Goal: Transaction & Acquisition: Purchase product/service

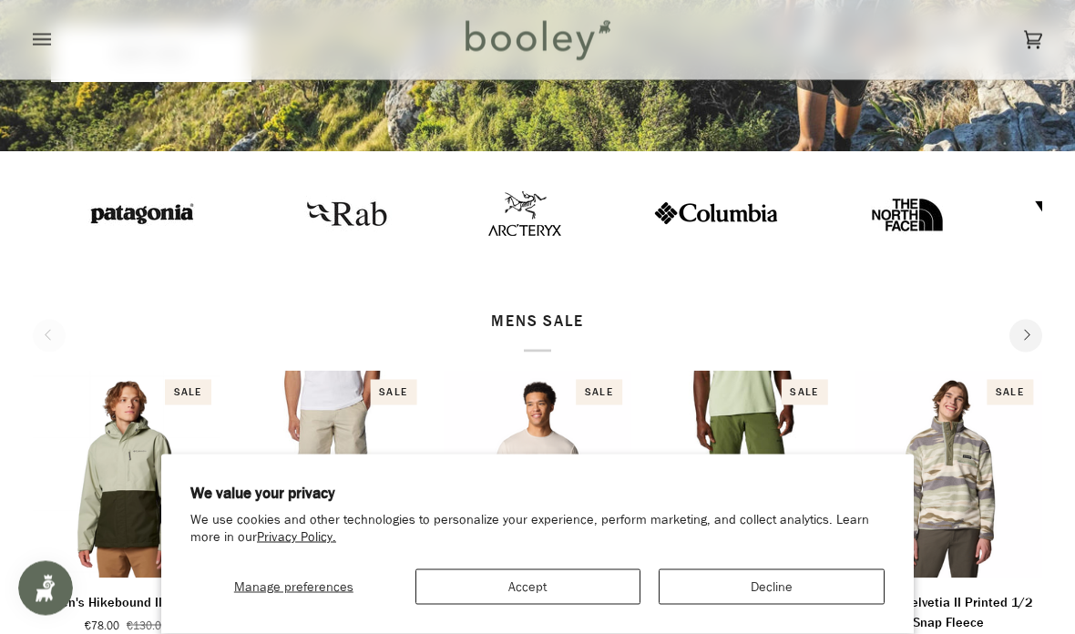
click at [760, 605] on button "Decline" at bounding box center [771, 587] width 226 height 36
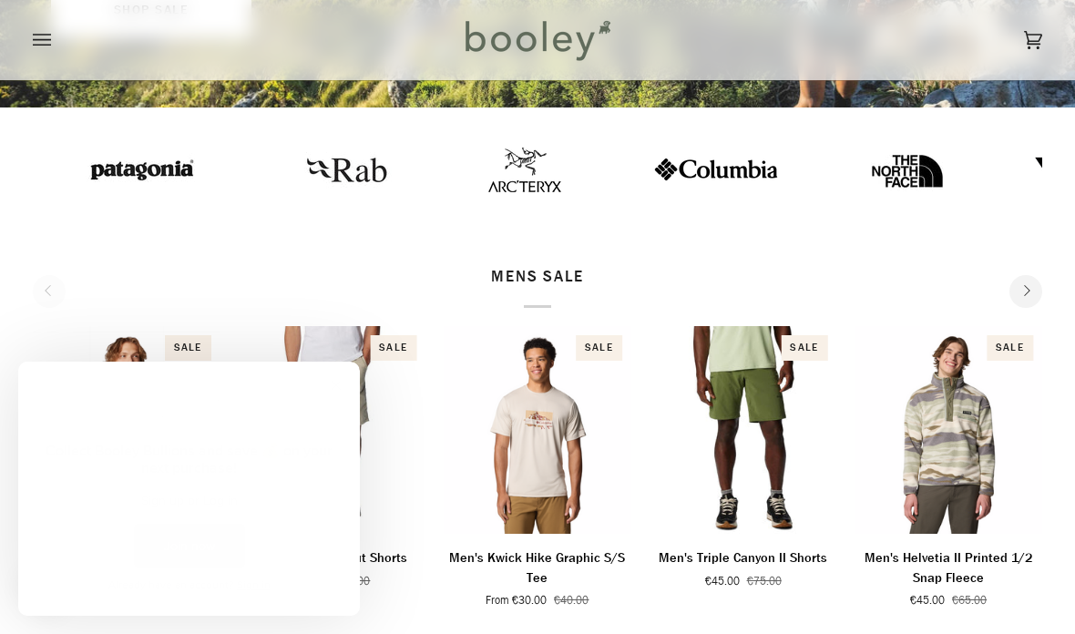
scroll to position [415, 0]
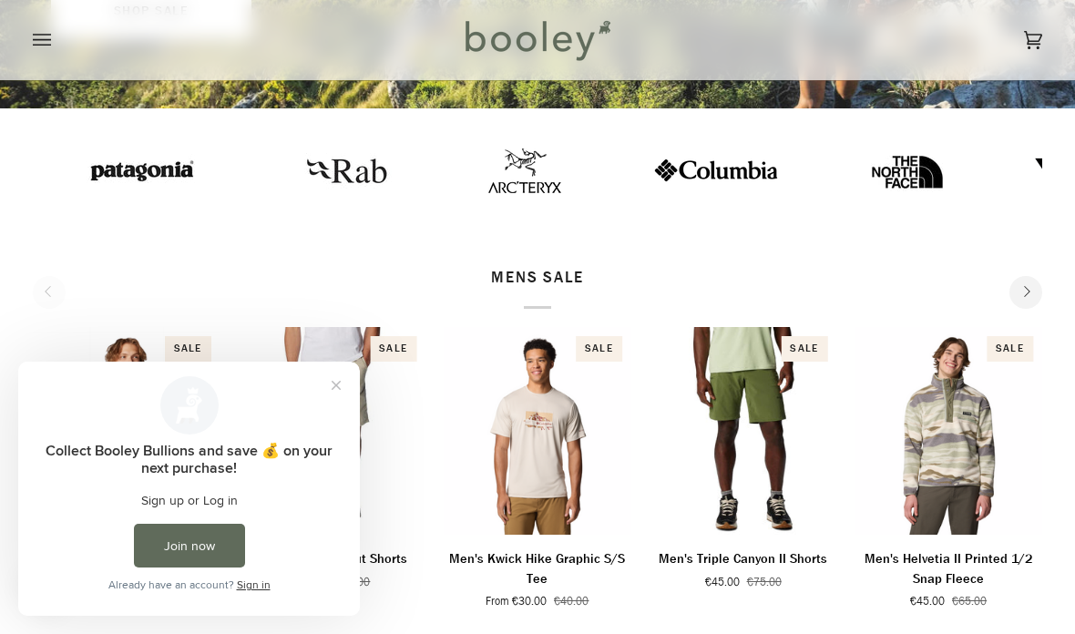
click at [338, 382] on button "Close prompt" at bounding box center [336, 385] width 33 height 33
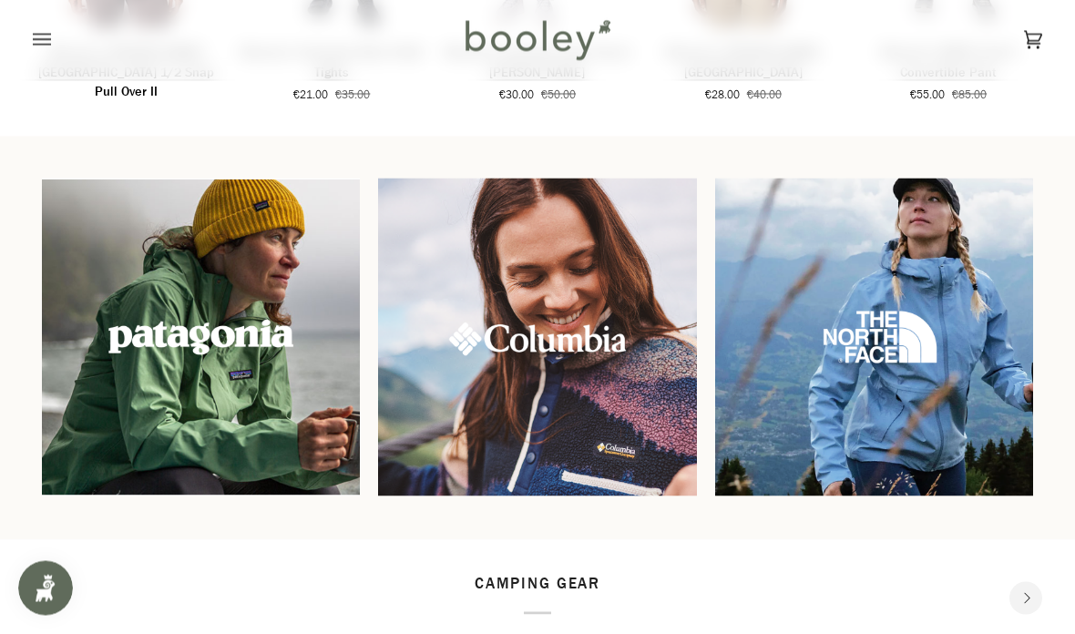
scroll to position [1350, 0]
click at [260, 333] on img at bounding box center [201, 337] width 318 height 318
click at [222, 340] on img at bounding box center [201, 337] width 318 height 318
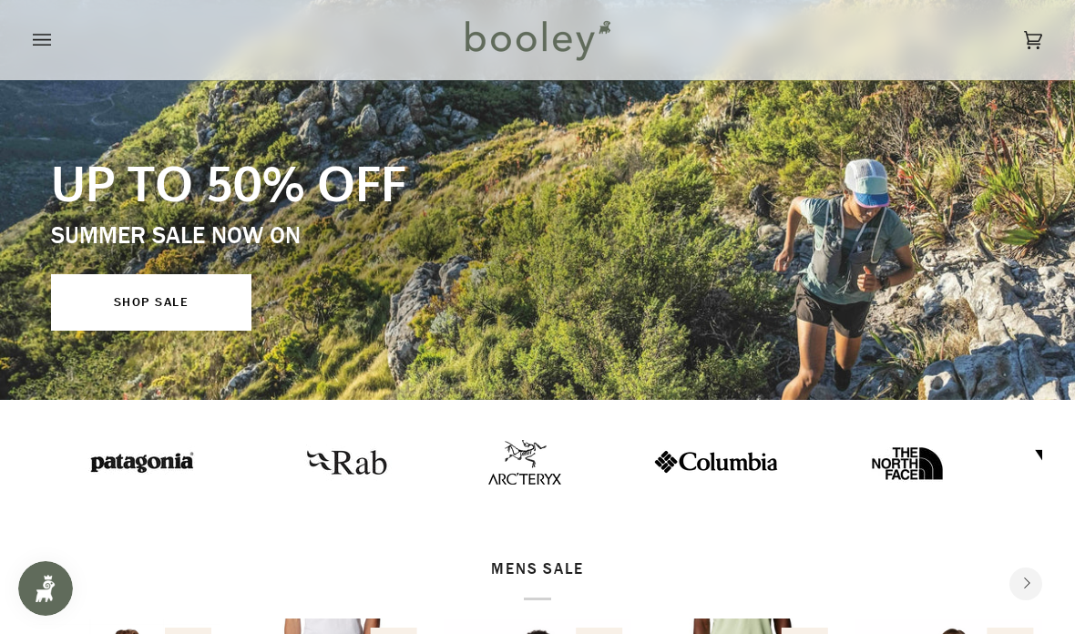
scroll to position [125, 0]
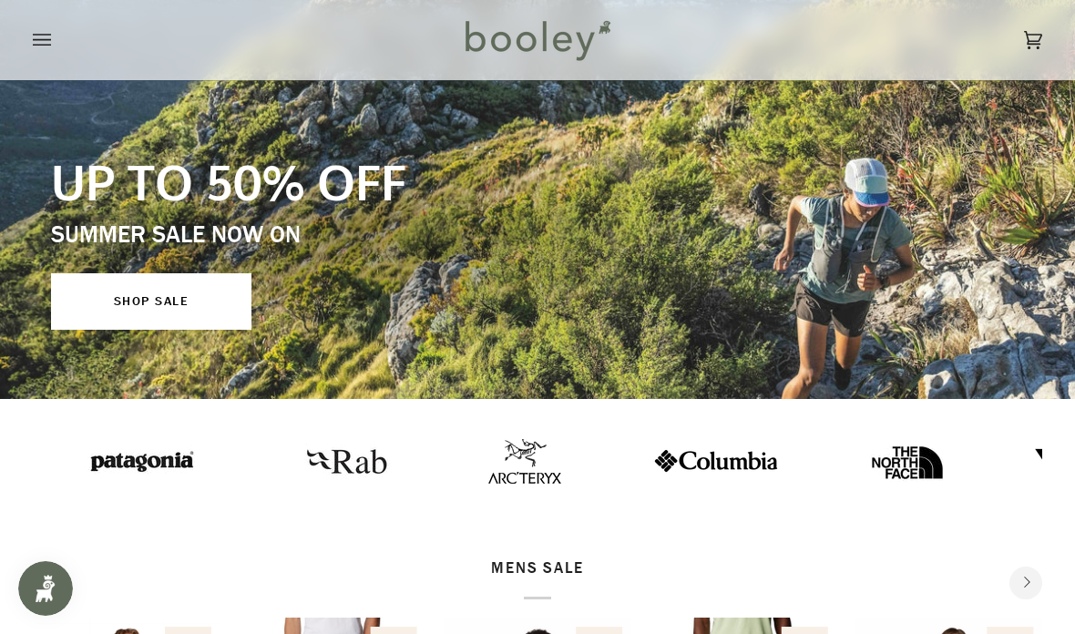
click at [869, 468] on img at bounding box center [905, 460] width 73 height 73
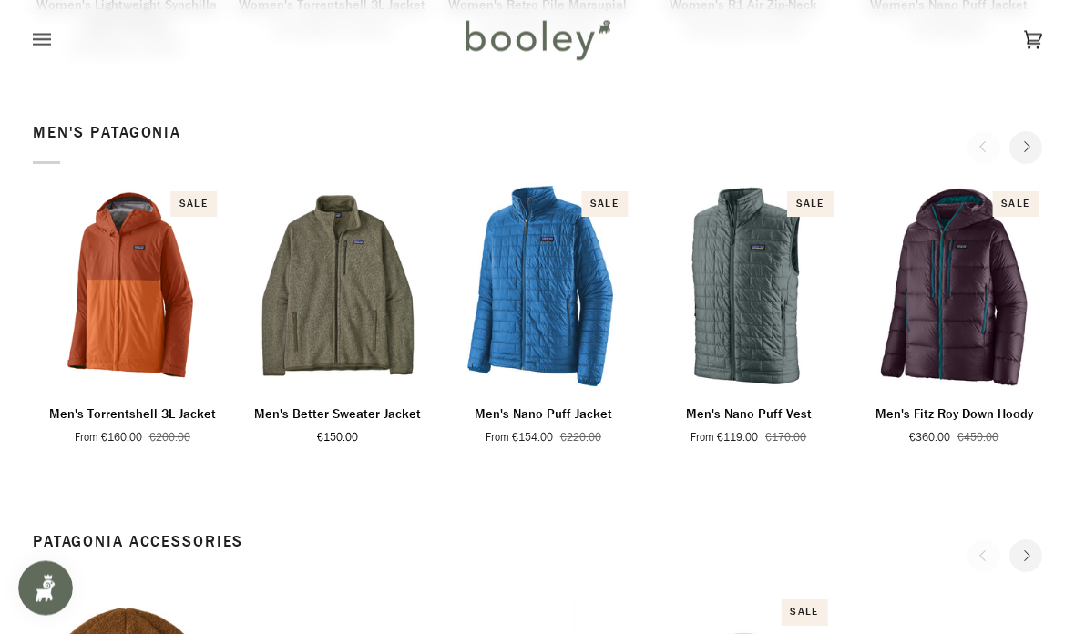
scroll to position [843, 0]
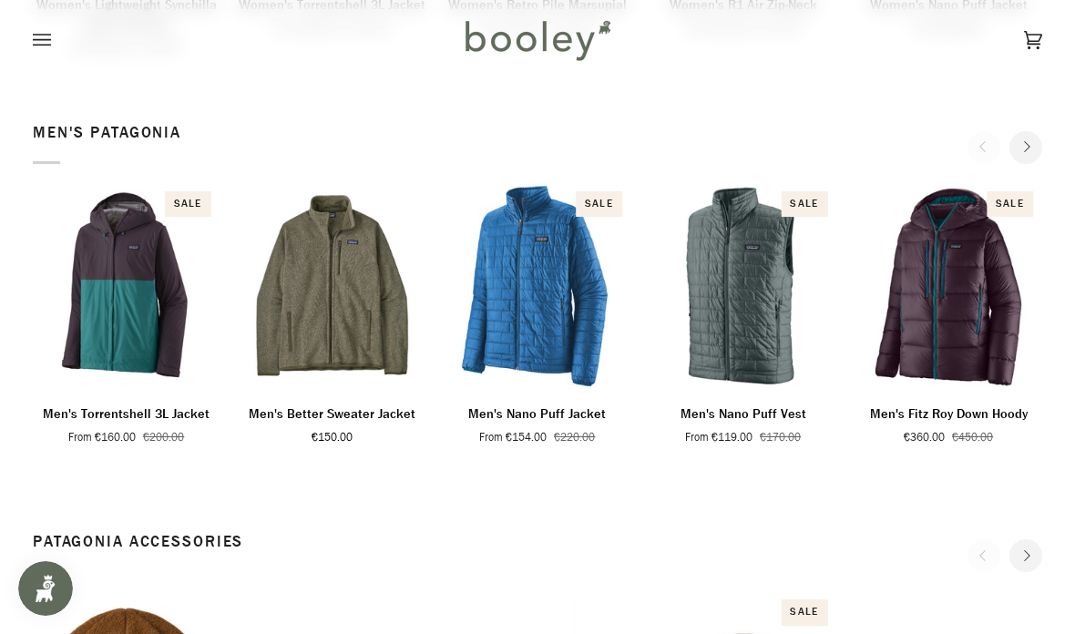
click at [149, 368] on button "Quick view" at bounding box center [126, 366] width 169 height 44
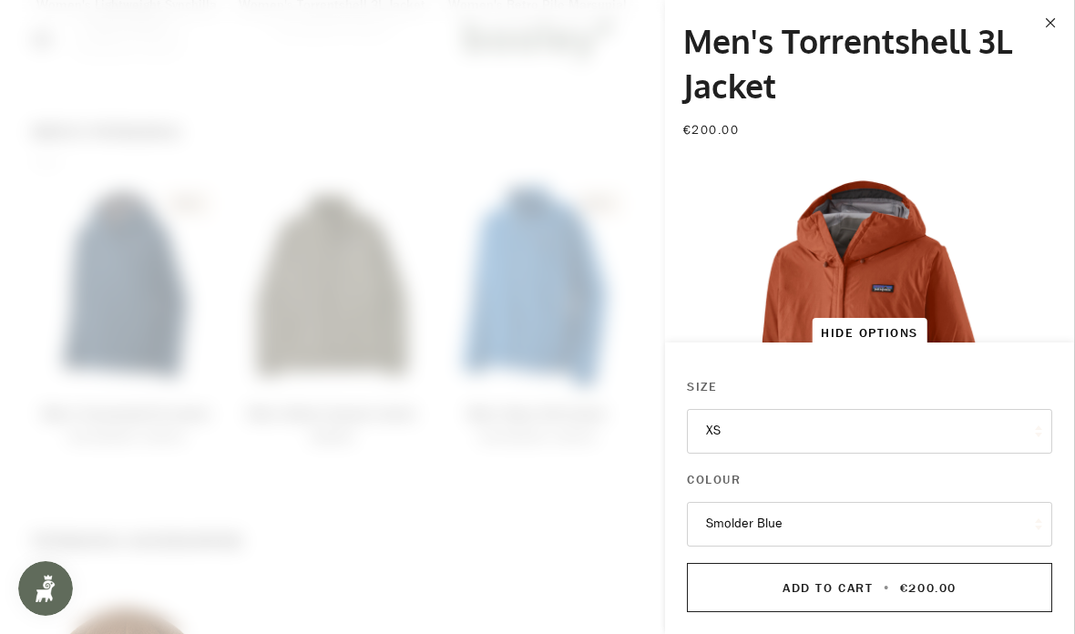
click at [1004, 454] on button "XS" at bounding box center [869, 431] width 365 height 45
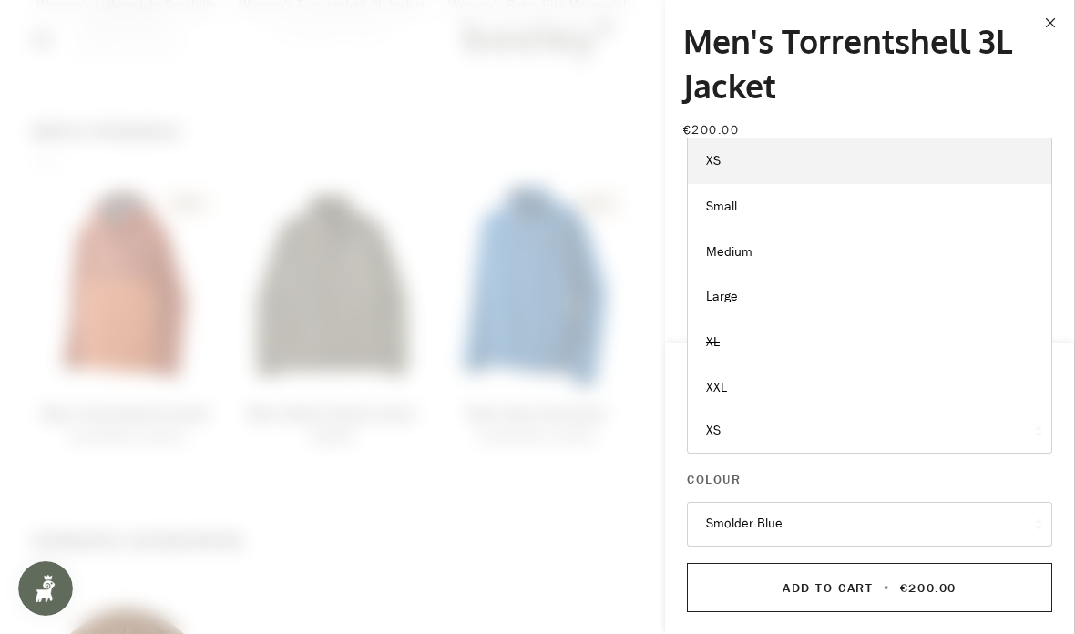
click at [730, 411] on link "XXL" at bounding box center [869, 388] width 363 height 46
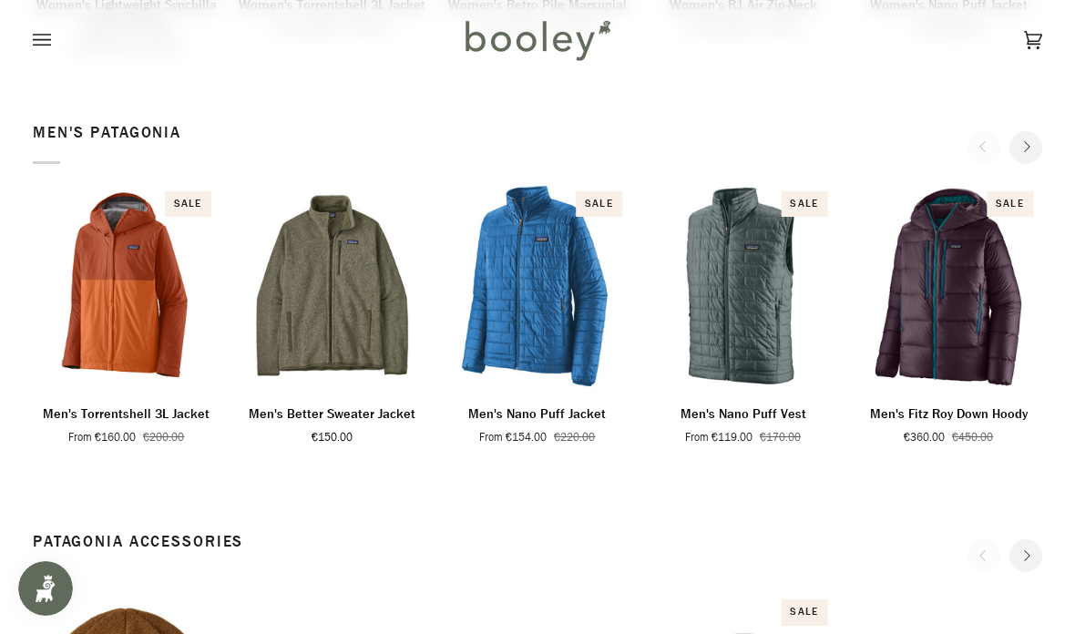
click at [1052, 18] on div "Cart €0.00 (0) Men Footwear Boots Shoes Running Sandals & Slides Slippers Socks" at bounding box center [537, 40] width 1075 height 80
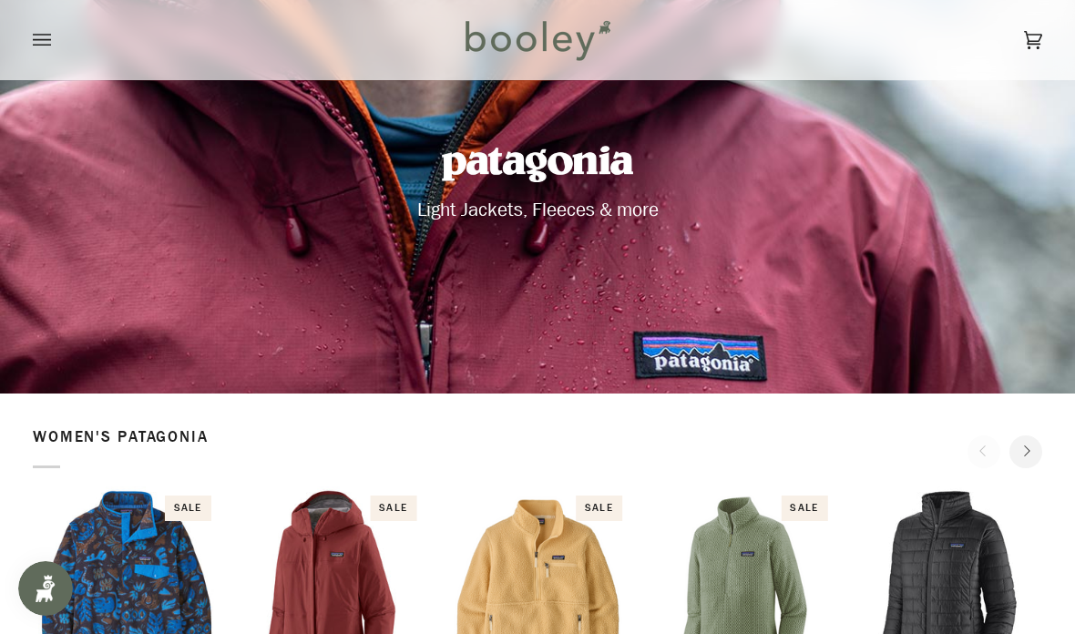
scroll to position [0, 0]
